Goal: Task Accomplishment & Management: Manage account settings

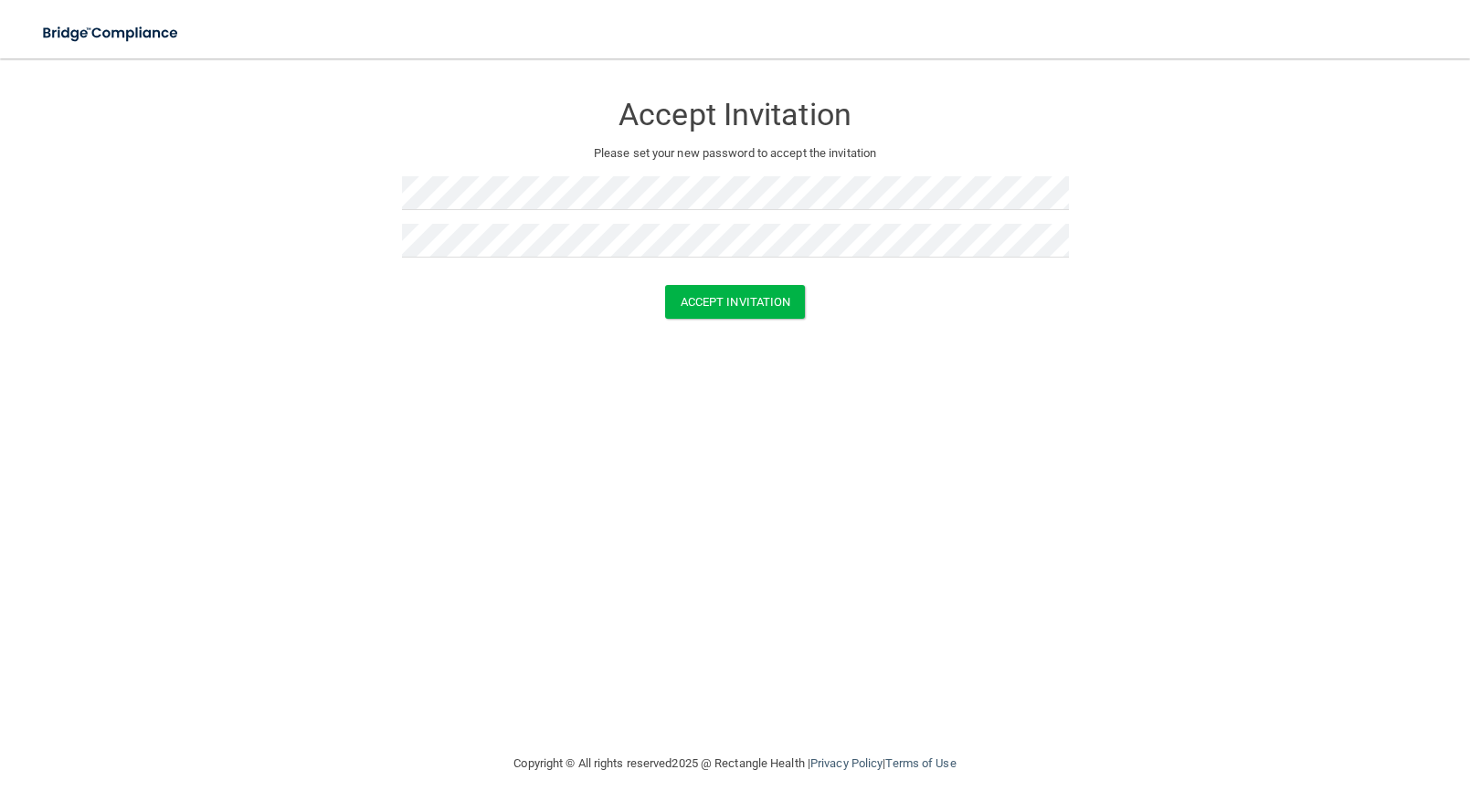
click at [836, 364] on div "Accept Invitation Please set your new password to accept the invitation Accept …" at bounding box center [735, 406] width 1397 height 658
click at [774, 304] on button "Accept Invitation" at bounding box center [735, 301] width 140 height 33
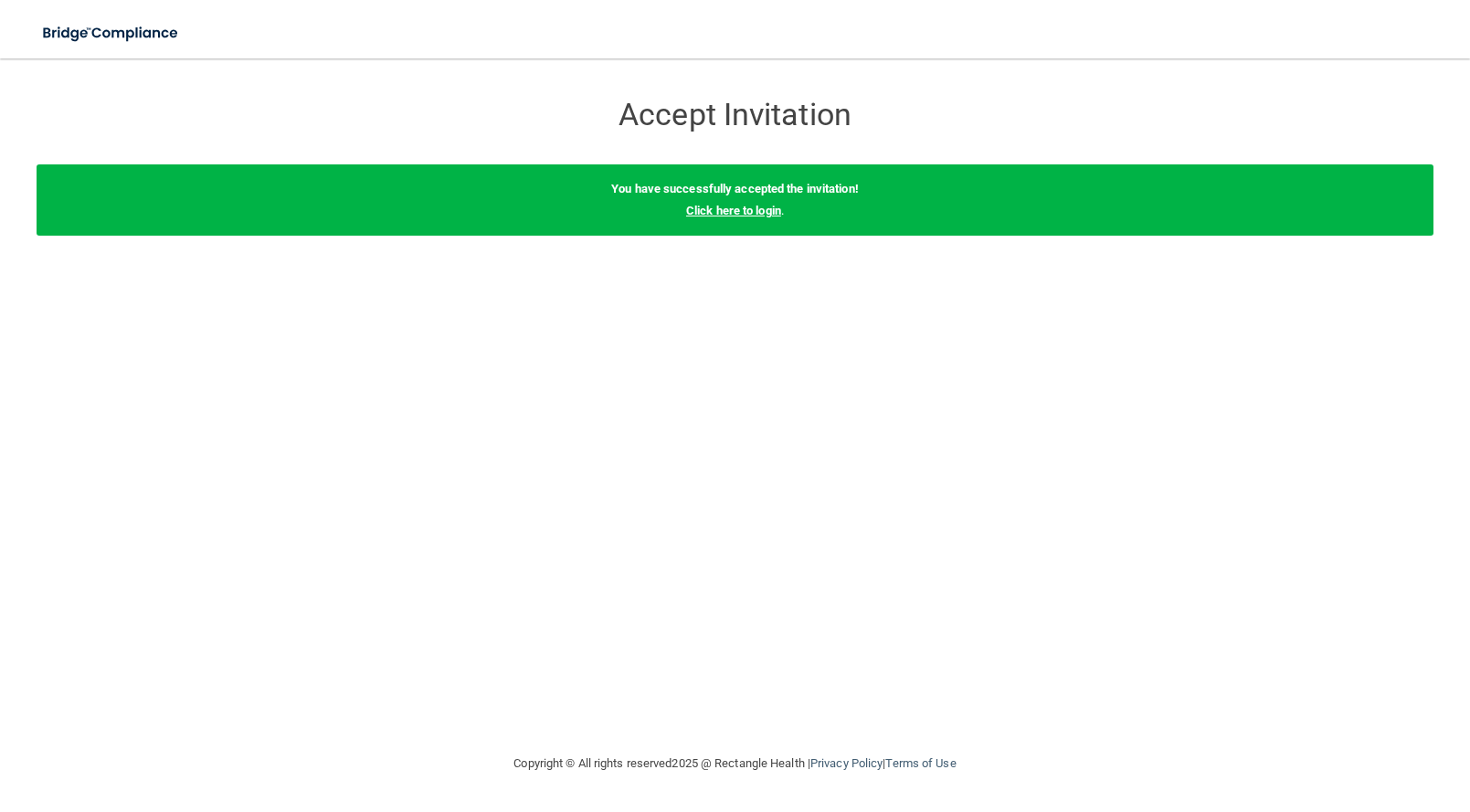
click at [739, 211] on link "Click here to login" at bounding box center [734, 211] width 95 height 14
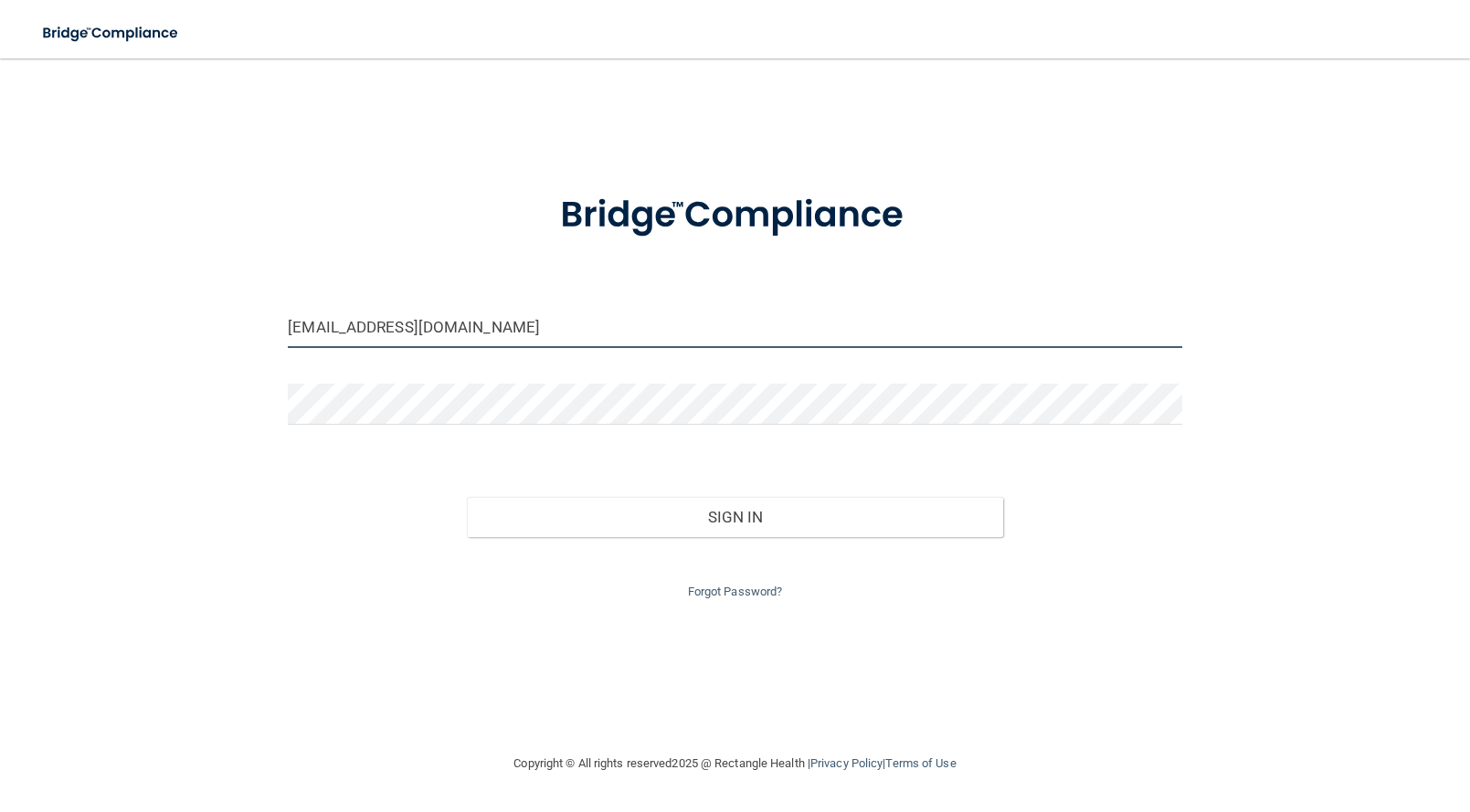
click at [724, 333] on input "[EMAIL_ADDRESS][DOMAIN_NAME]" at bounding box center [735, 328] width 895 height 41
drag, startPoint x: 549, startPoint y: 331, endPoint x: 271, endPoint y: 349, distance: 278.6
click at [271, 349] on div "[EMAIL_ADDRESS][DOMAIN_NAME] Invalid email/password. You don't have permission …" at bounding box center [735, 406] width 1397 height 658
type input "[EMAIL_ADDRESS][DOMAIN_NAME]"
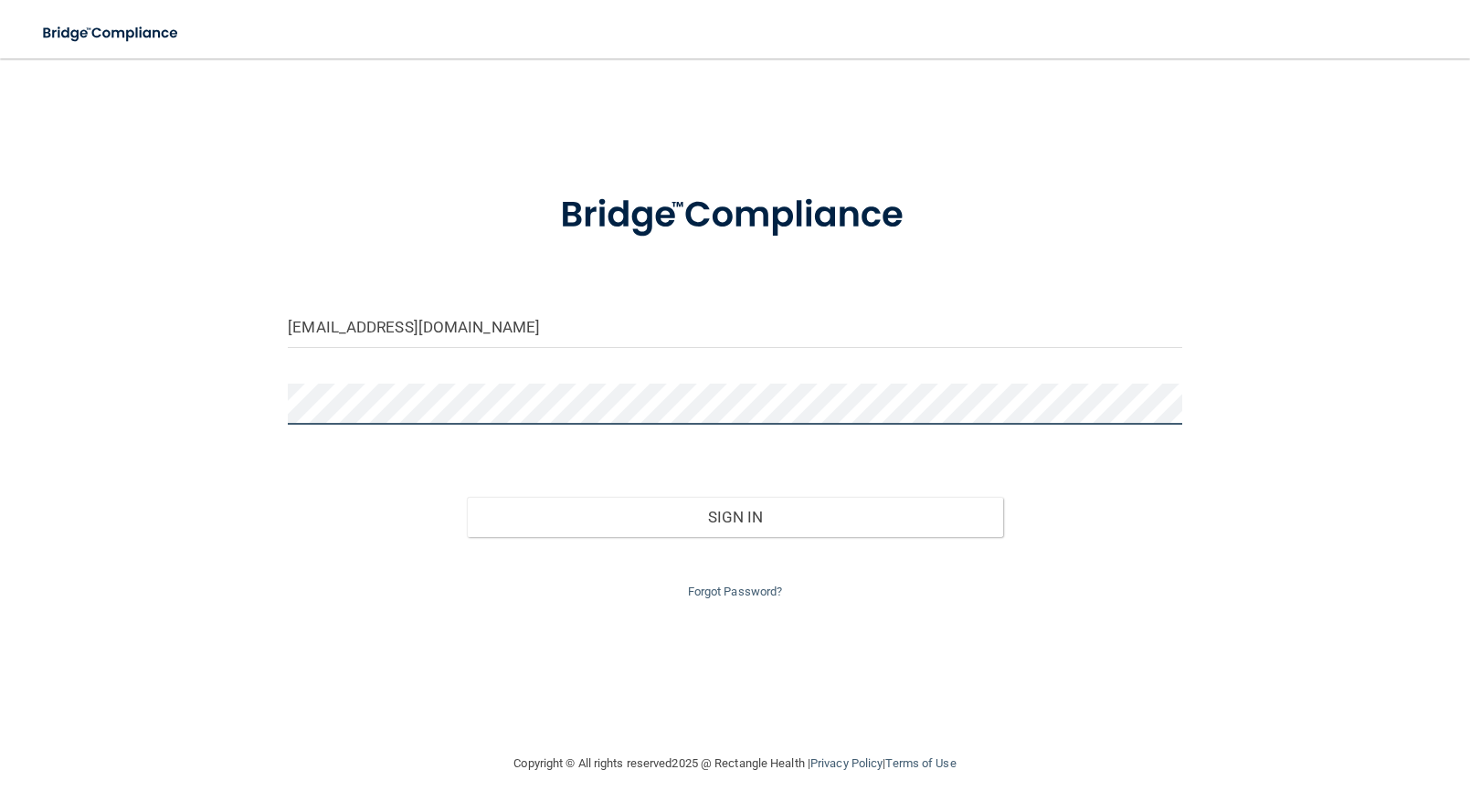
click at [279, 414] on div at bounding box center [735, 411] width 922 height 55
drag, startPoint x: 1175, startPoint y: 494, endPoint x: 1138, endPoint y: 493, distance: 37.0
click at [1175, 494] on div "Sign In" at bounding box center [735, 499] width 922 height 77
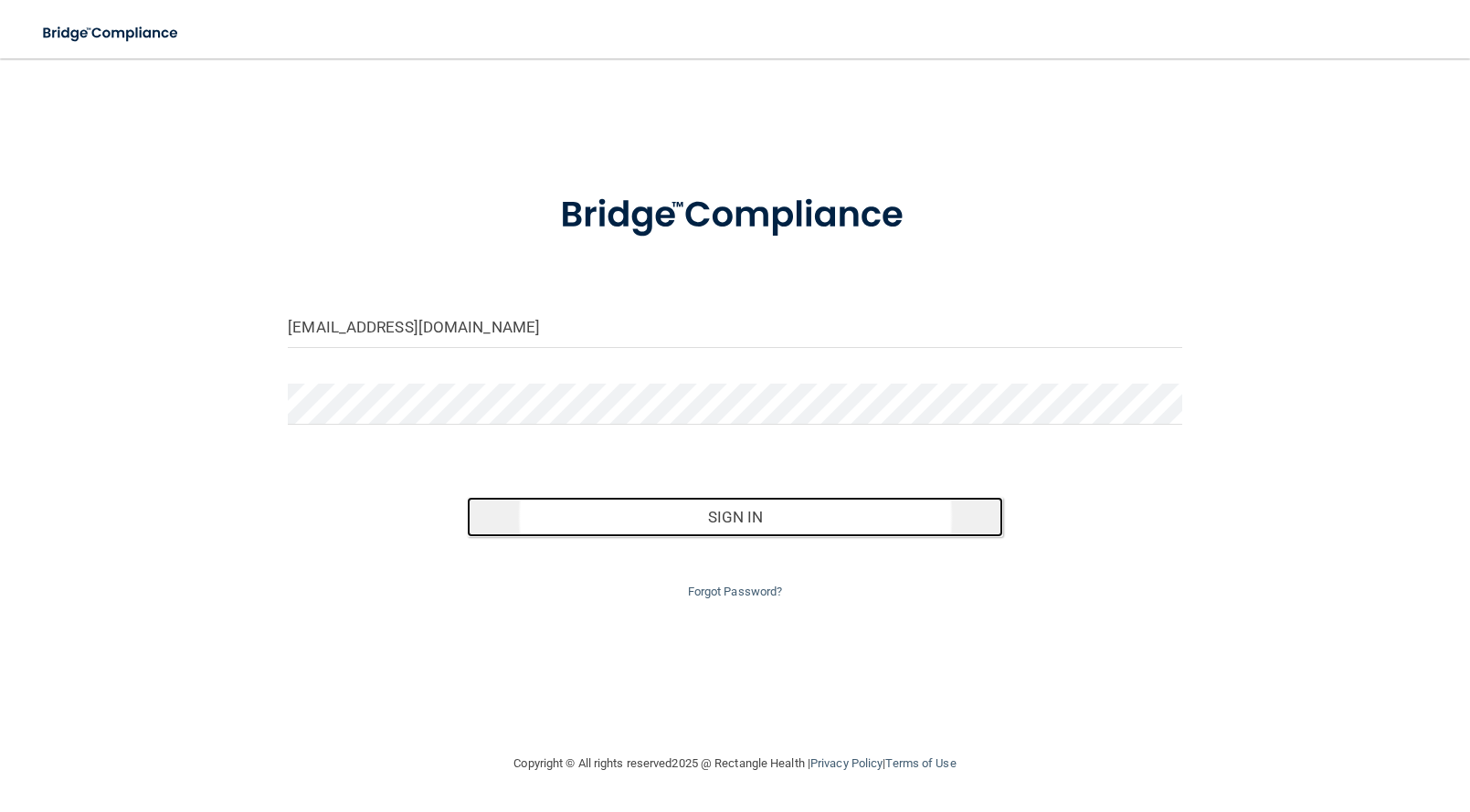
click at [926, 515] on button "Sign In" at bounding box center [735, 516] width 536 height 40
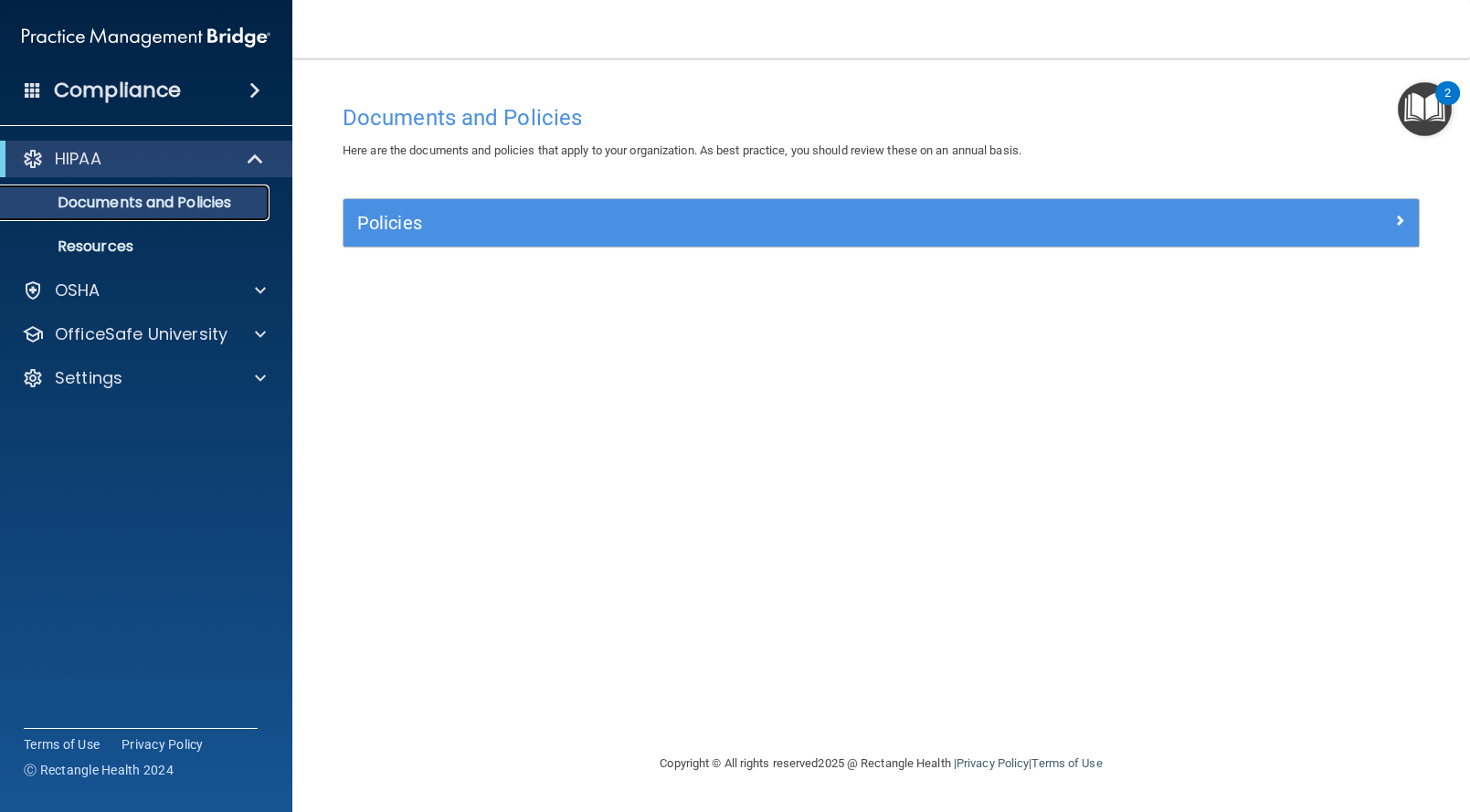
click at [185, 210] on p "Documents and Policies" at bounding box center [136, 202] width 249 height 19
click at [191, 230] on link "Resources" at bounding box center [125, 246] width 288 height 36
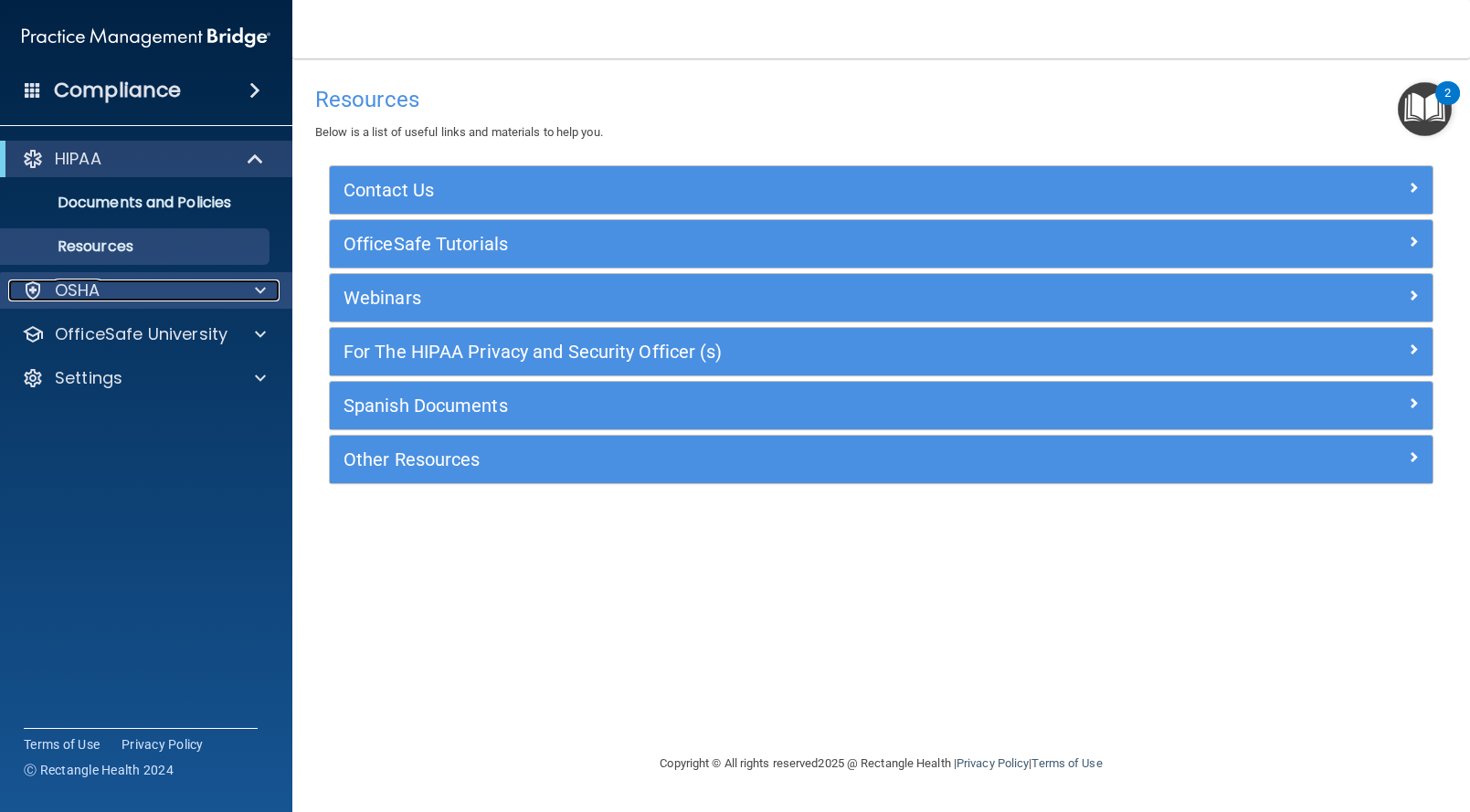
click at [191, 284] on div "OSHA" at bounding box center [121, 291] width 227 height 22
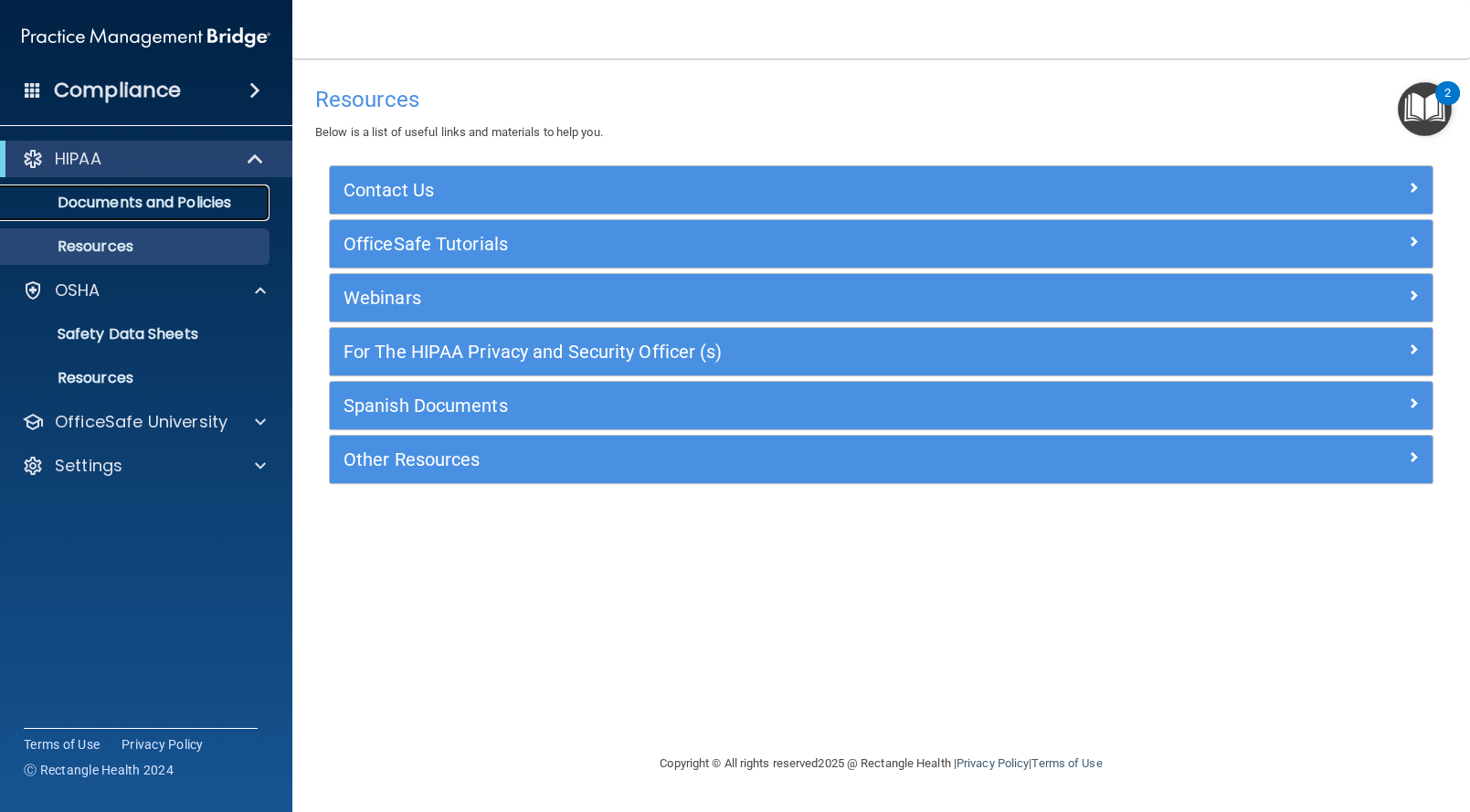
click at [171, 203] on p "Documents and Policies" at bounding box center [136, 202] width 249 height 19
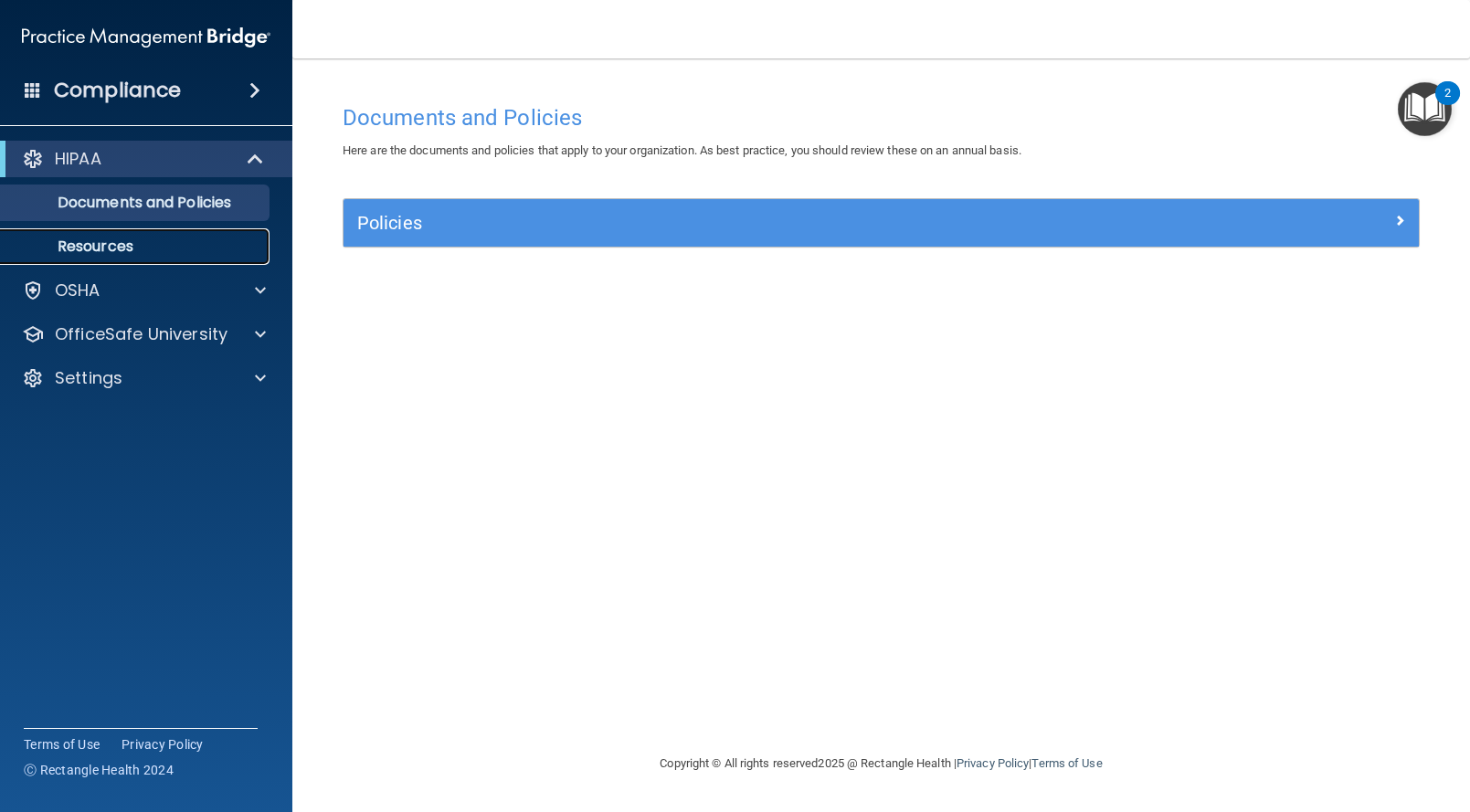
click at [159, 239] on p "Resources" at bounding box center [136, 246] width 249 height 19
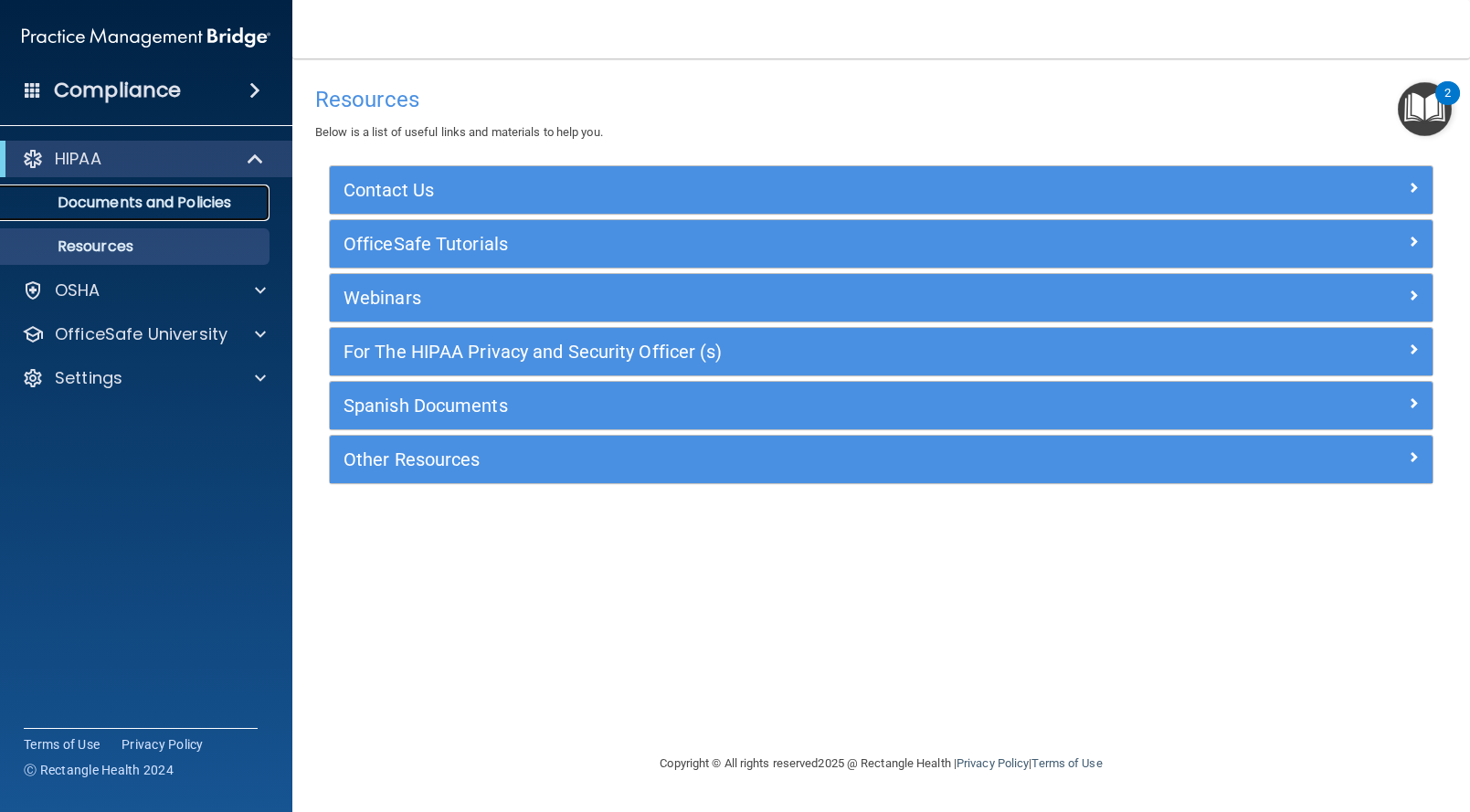
click at [176, 215] on link "Documents and Policies" at bounding box center [125, 202] width 288 height 36
